Goal: Navigation & Orientation: Find specific page/section

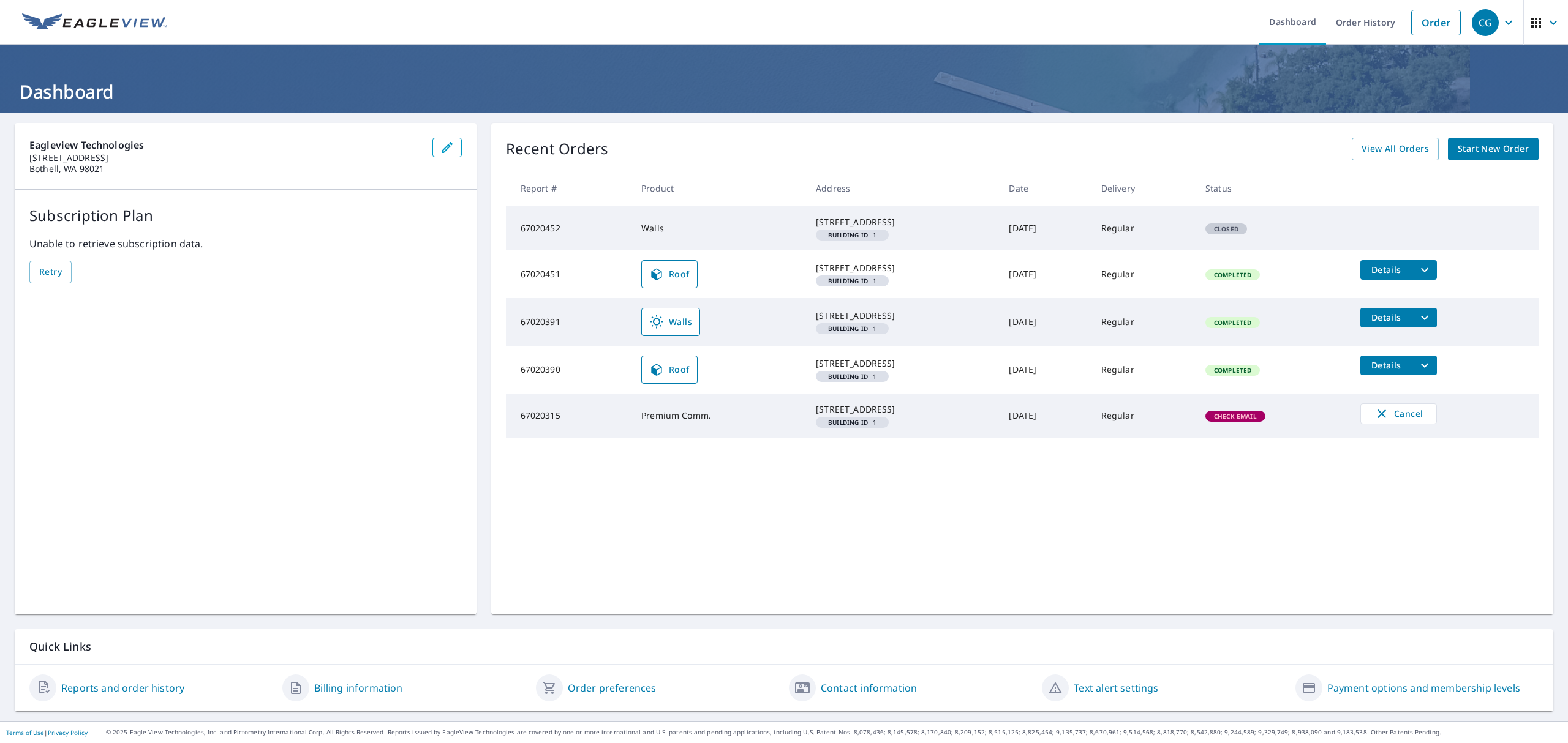
drag, startPoint x: 1024, startPoint y: 1, endPoint x: 1100, endPoint y: 41, distance: 85.9
click at [1100, 41] on ul "Dashboard Order History Order" at bounding box center [820, 22] width 1293 height 45
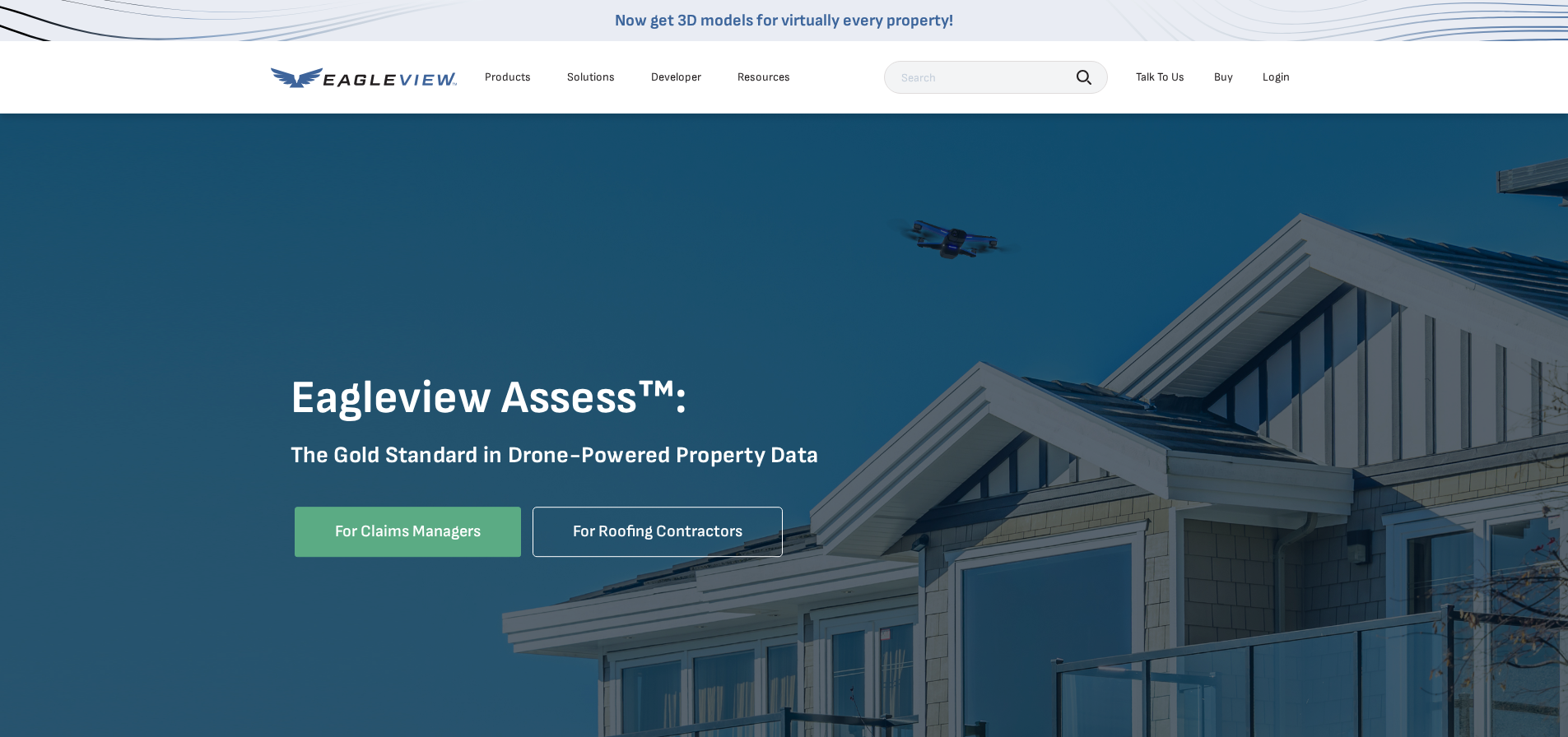
click at [1272, 74] on div "Login" at bounding box center [1275, 77] width 27 height 15
click at [1277, 75] on div "Login" at bounding box center [1275, 77] width 27 height 15
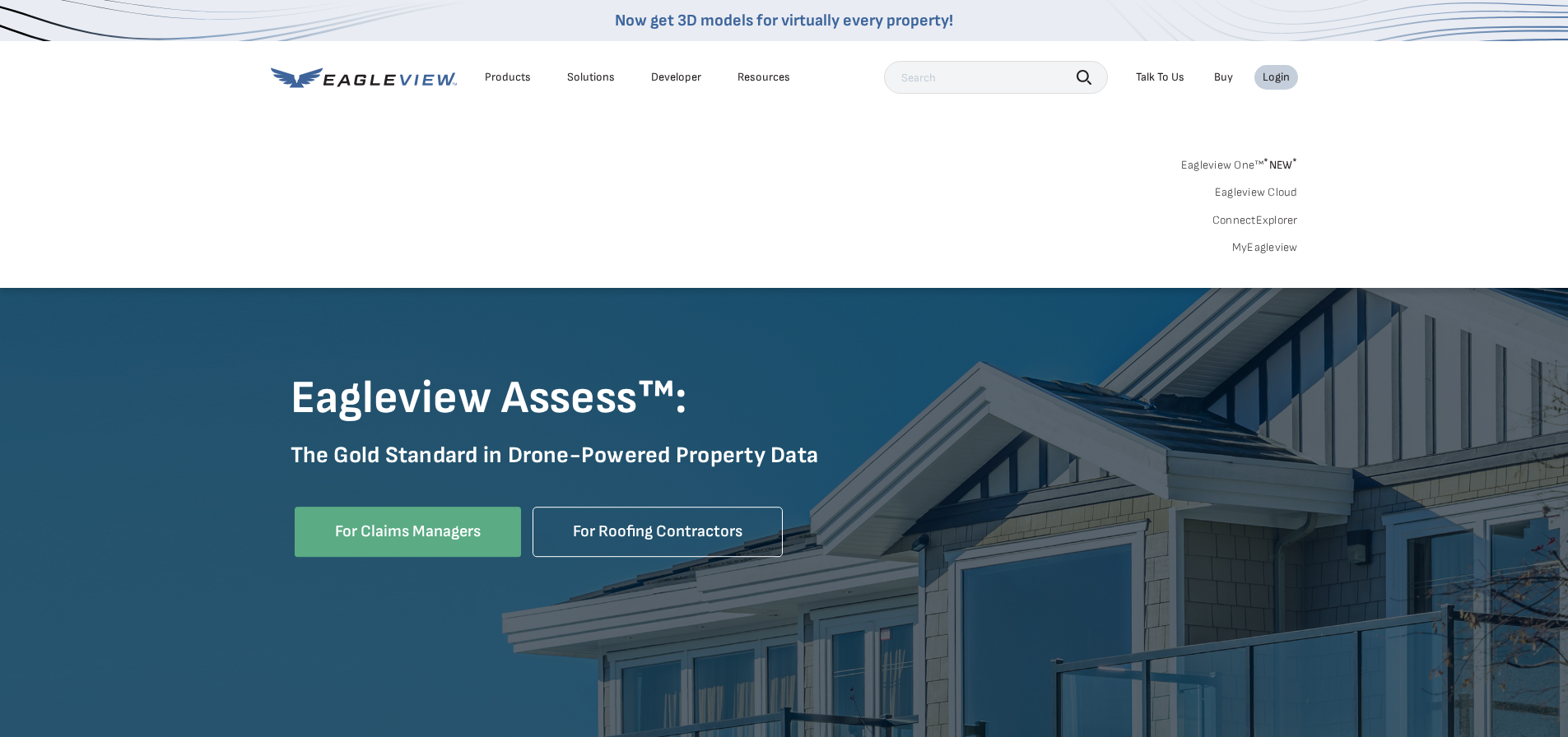
click at [1275, 246] on link "MyEagleview" at bounding box center [1265, 247] width 66 height 15
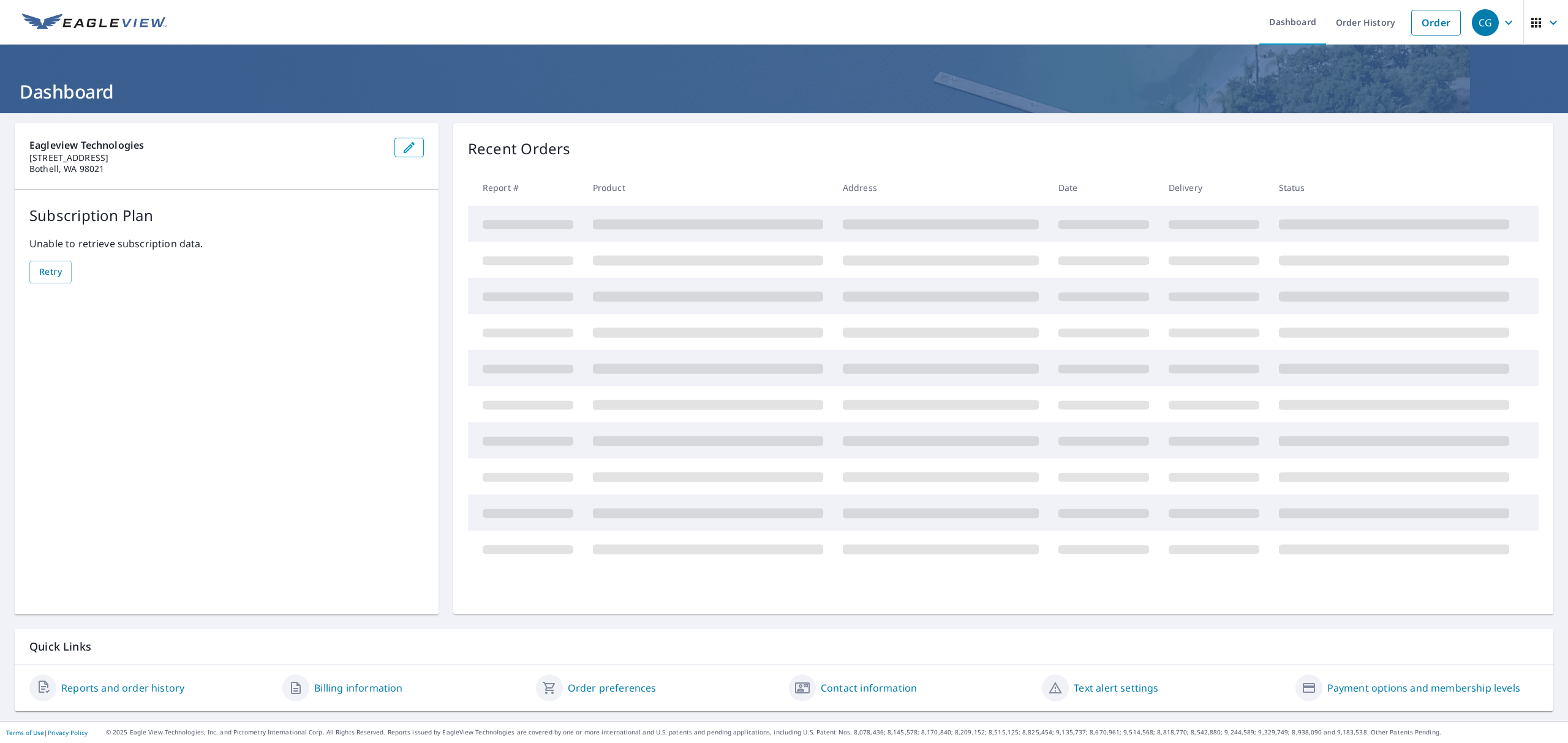
click at [1502, 22] on icon "button" at bounding box center [1508, 22] width 15 height 15
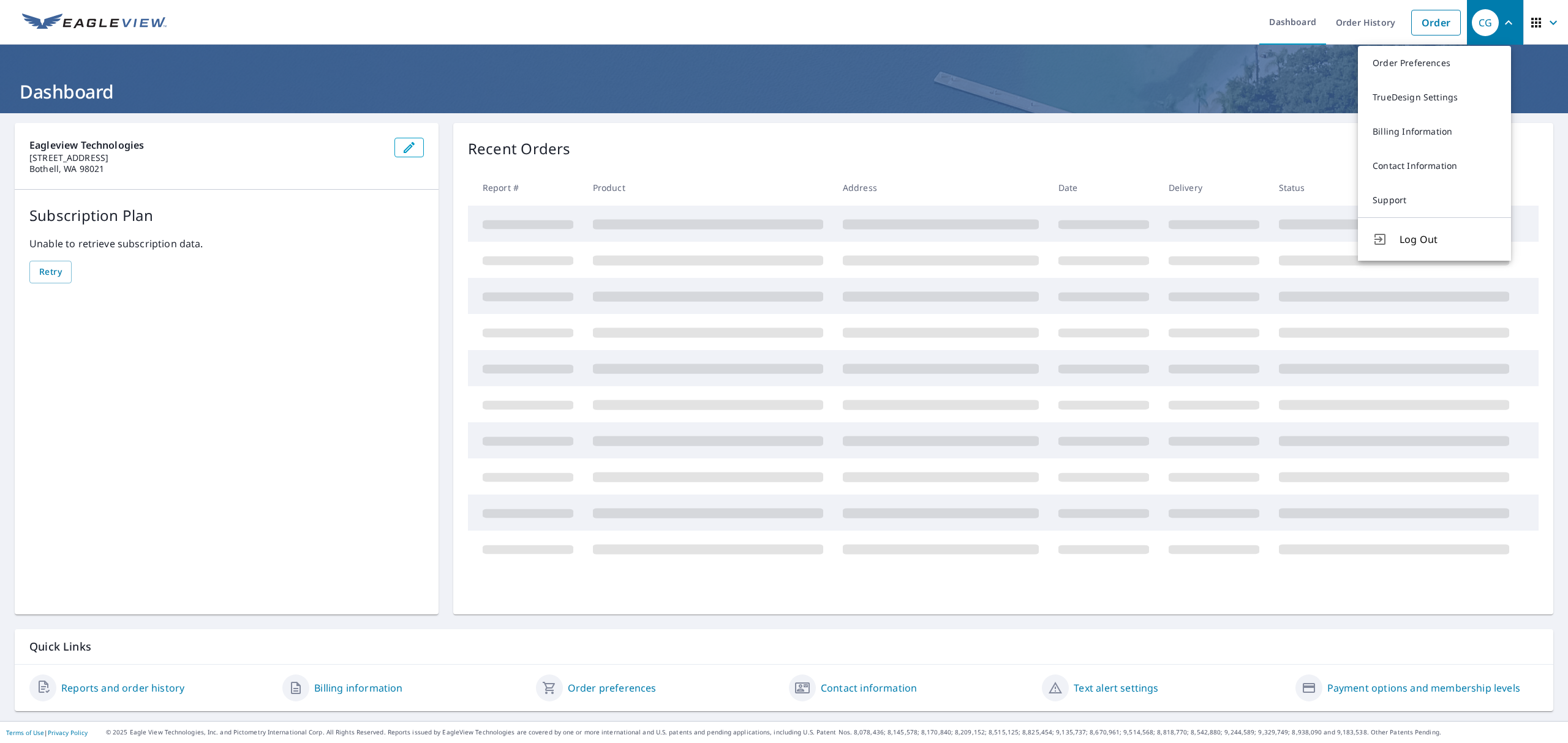
click at [1501, 20] on icon "button" at bounding box center [1508, 22] width 15 height 15
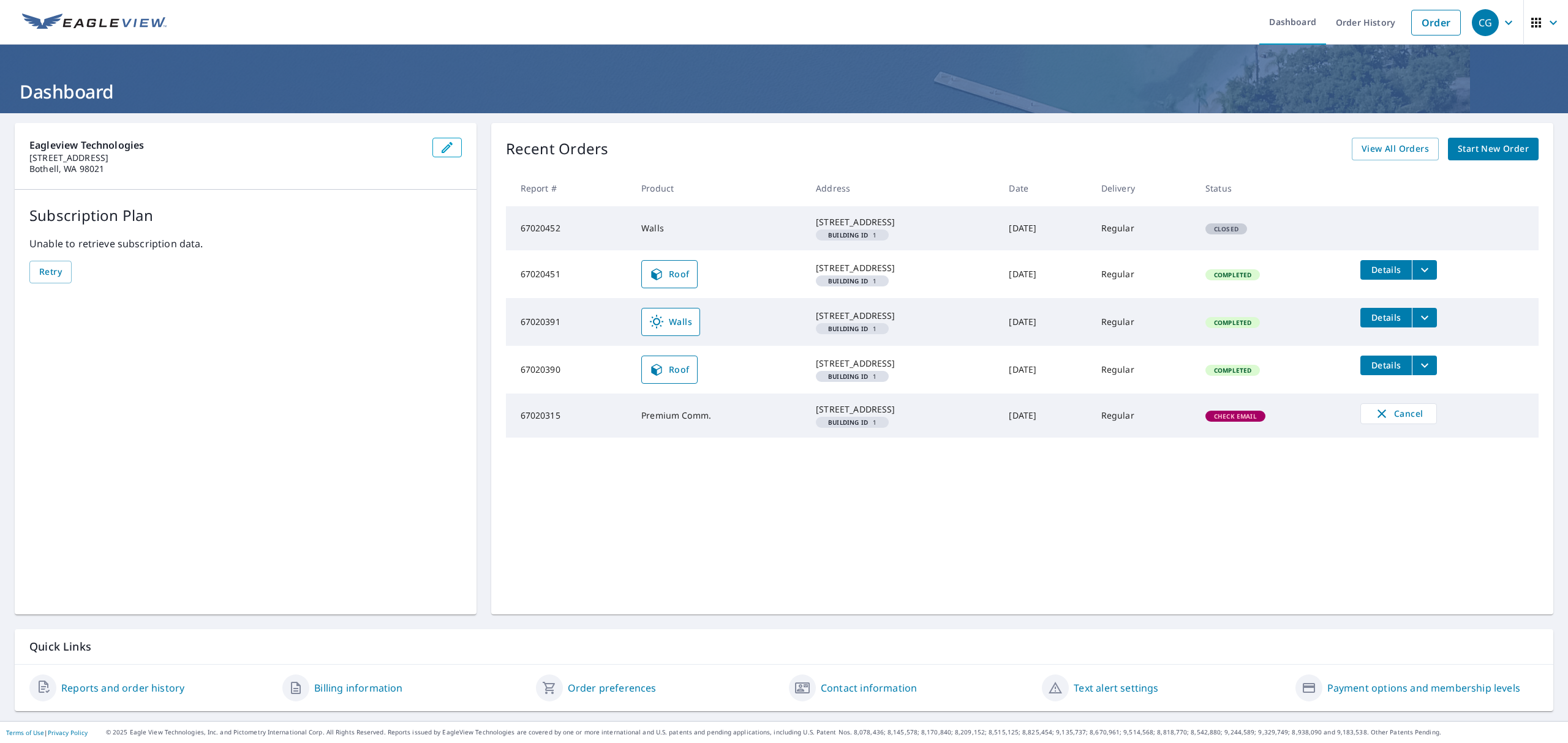
click at [106, 20] on img at bounding box center [94, 22] width 144 height 18
click at [1546, 17] on icon "button" at bounding box center [1553, 22] width 15 height 15
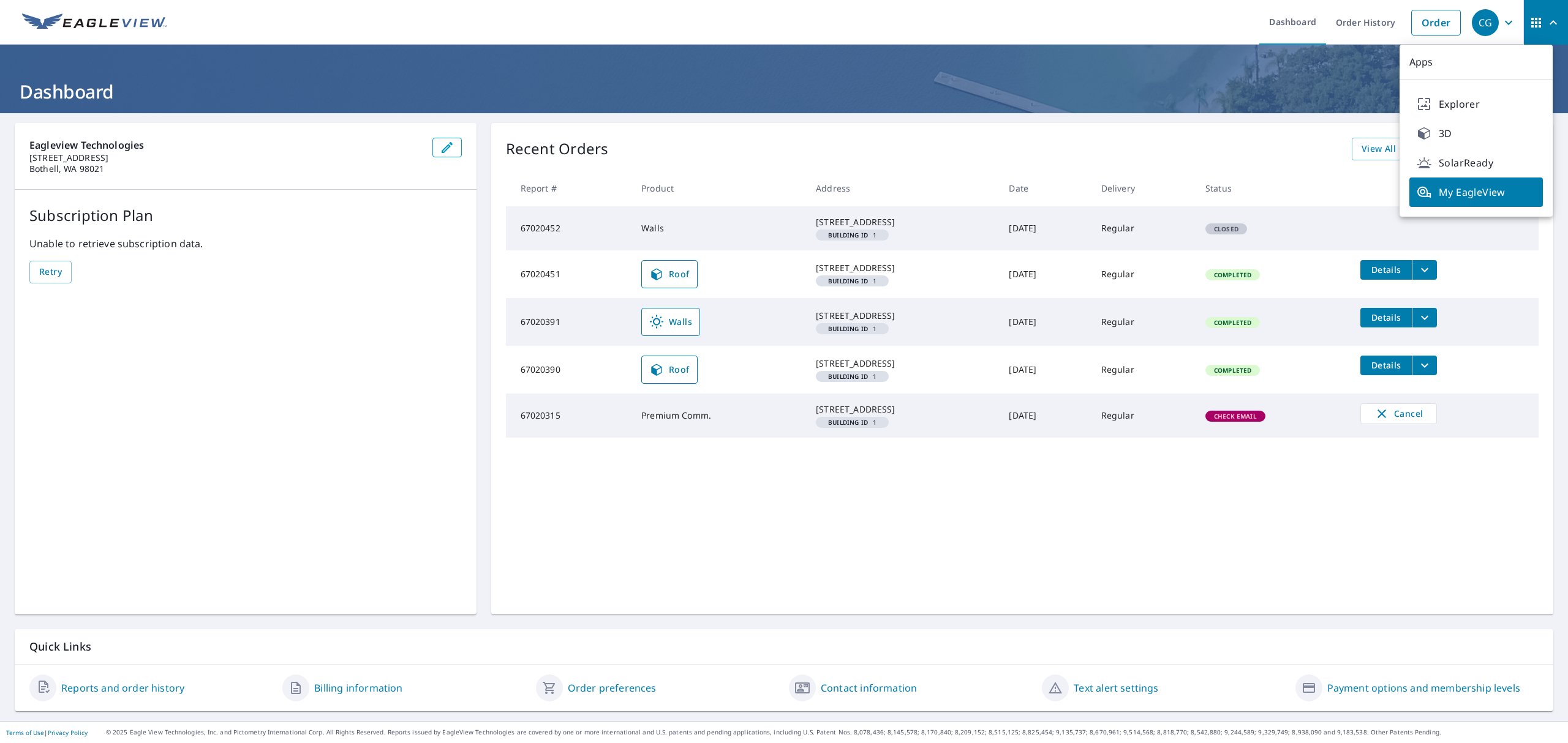
click at [1482, 188] on span "My EagleView" at bounding box center [1476, 192] width 119 height 15
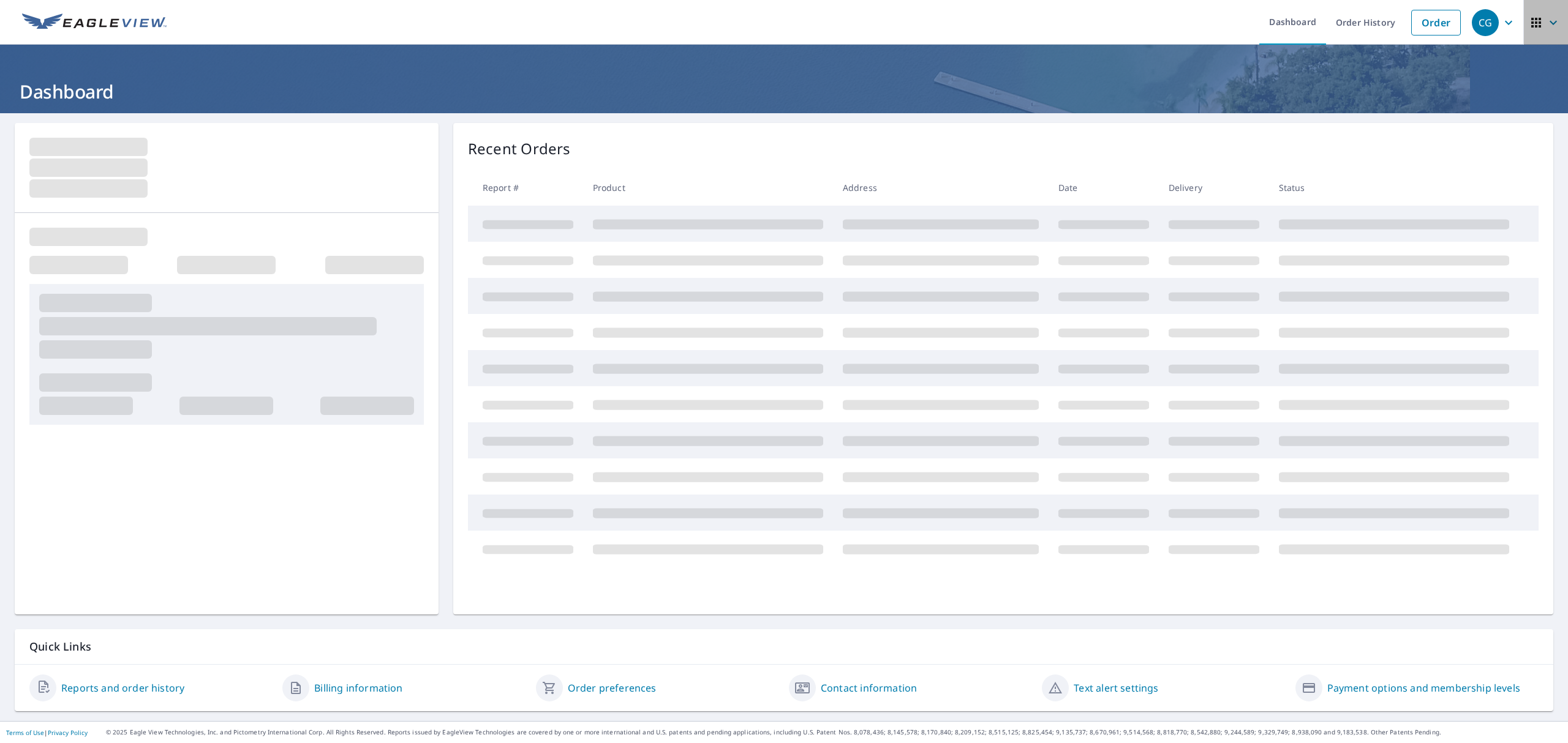
click at [1546, 22] on icon "button" at bounding box center [1553, 22] width 15 height 15
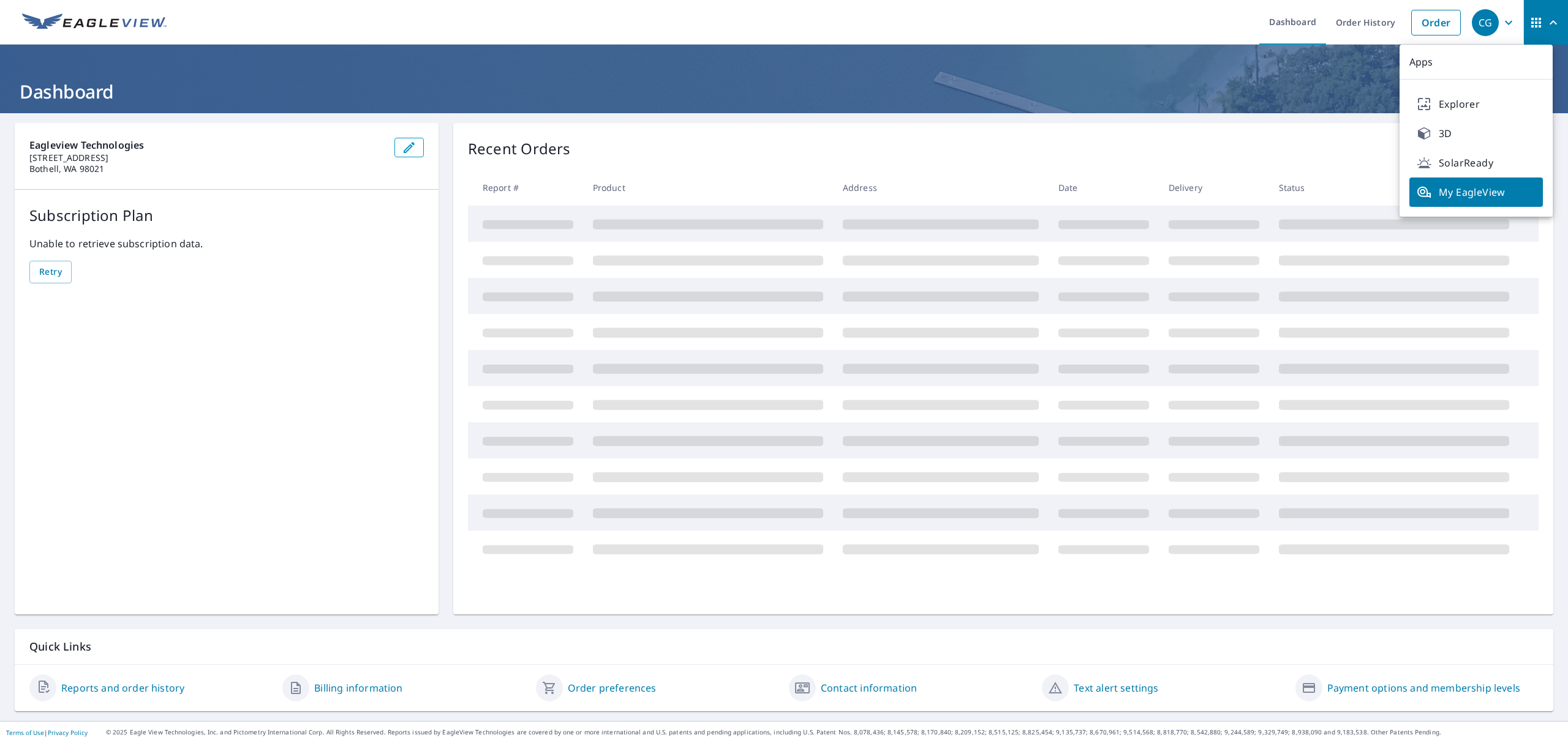
click at [1459, 55] on p "Apps" at bounding box center [1476, 62] width 153 height 35
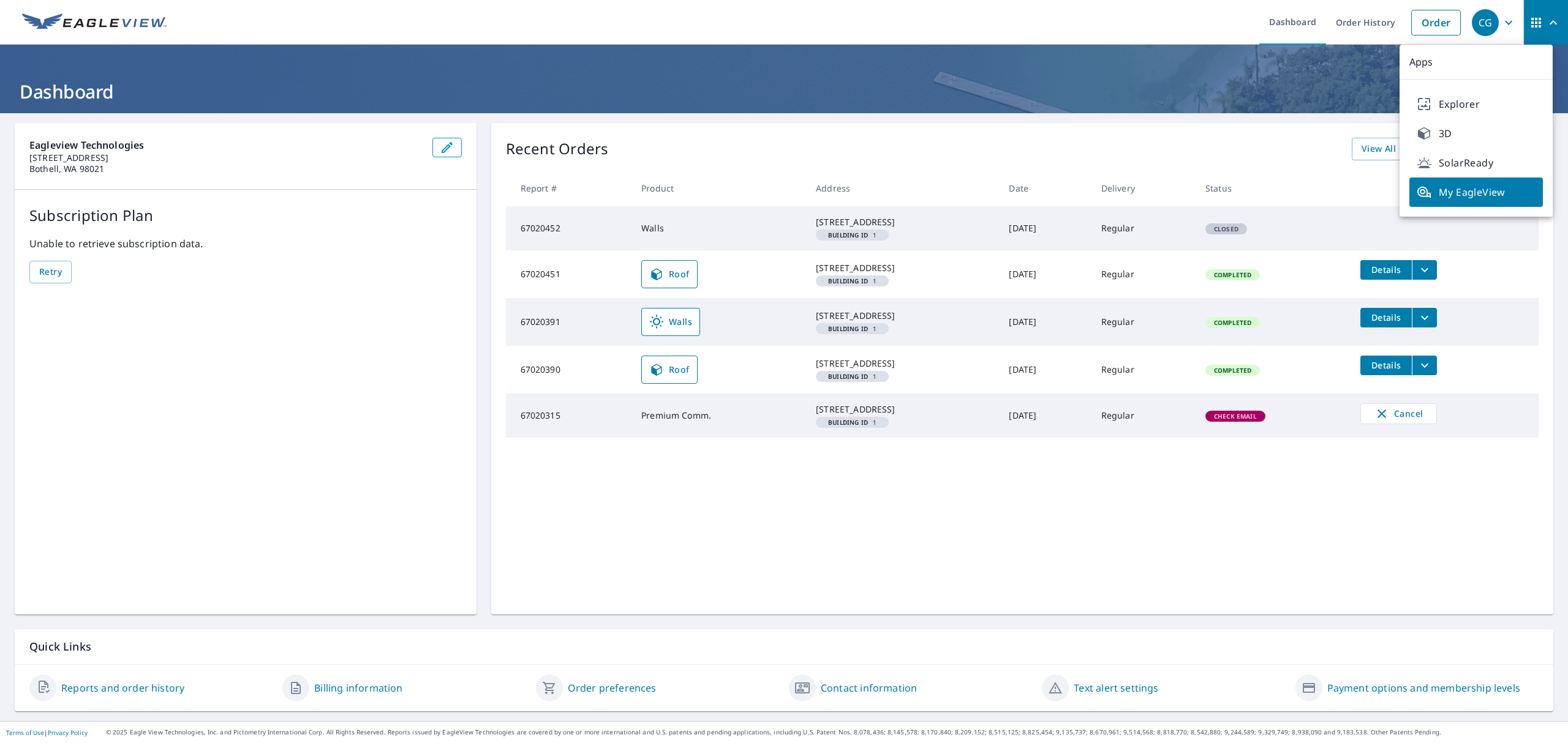
click at [1243, 23] on ul "Dashboard Order History Order" at bounding box center [820, 22] width 1293 height 45
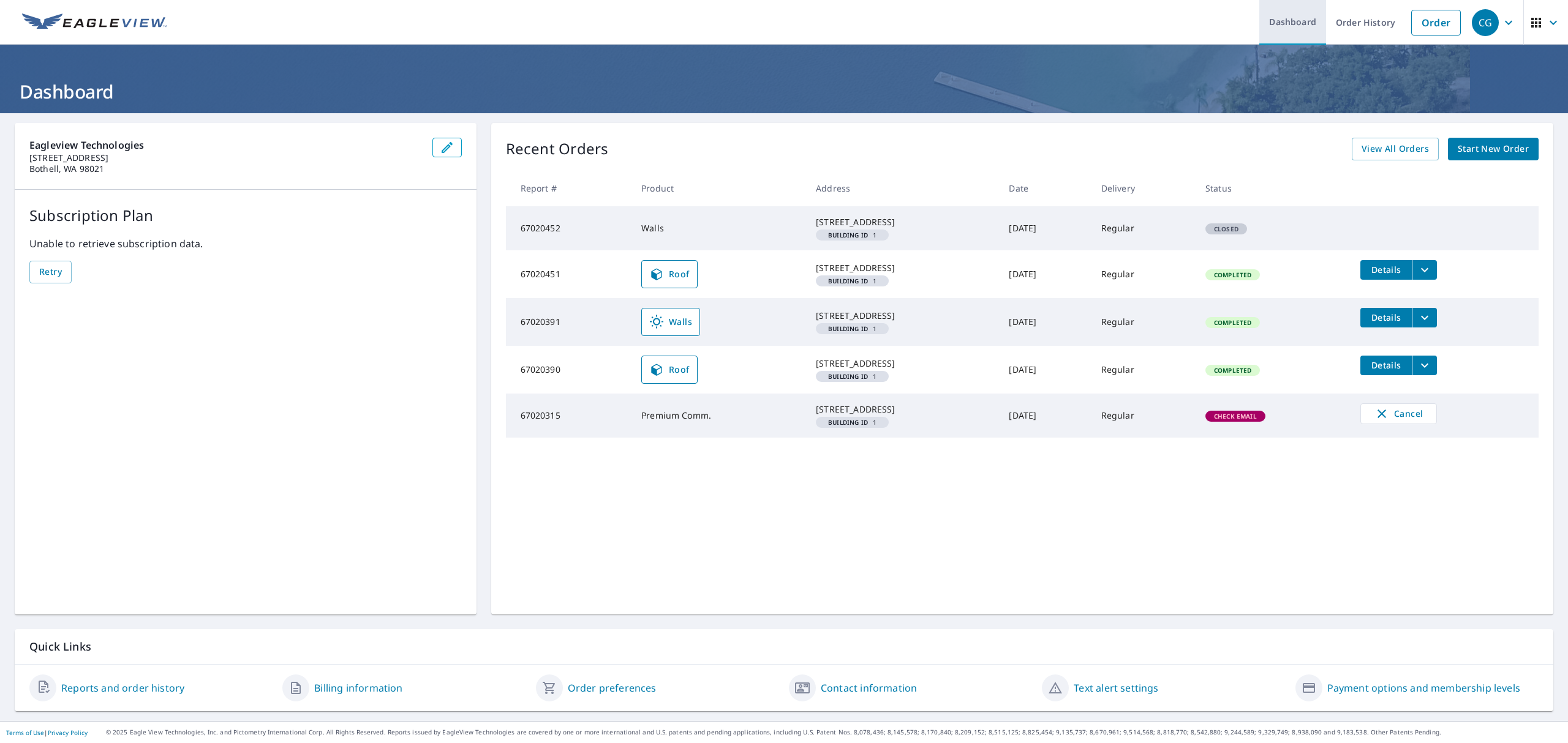
click at [1273, 23] on link "Dashboard" at bounding box center [1292, 22] width 66 height 45
click at [1478, 25] on div "CG" at bounding box center [1485, 22] width 27 height 27
